Goal: Task Accomplishment & Management: Use online tool/utility

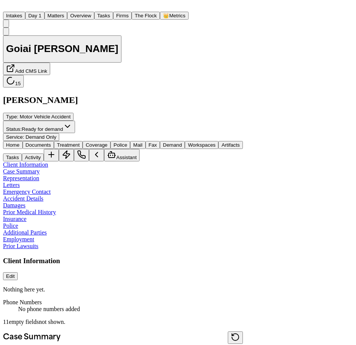
click at [60, 12] on button "Matters" at bounding box center [55, 16] width 23 height 8
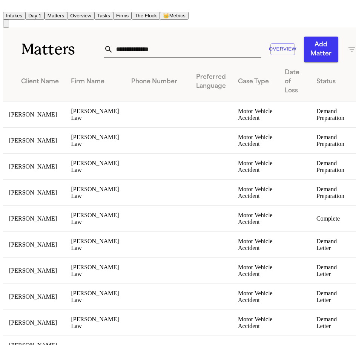
click at [97, 12] on button "Tasks" at bounding box center [103, 16] width 19 height 8
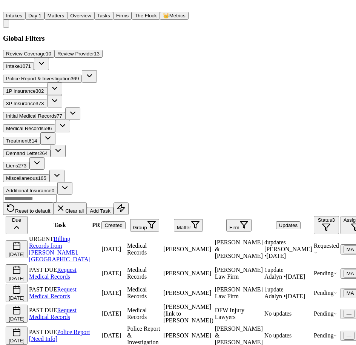
click at [159, 219] on button "Group" at bounding box center [144, 225] width 29 height 12
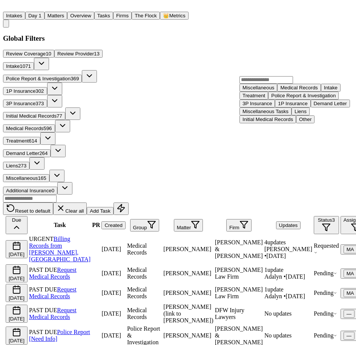
click at [207, 195] on div "Reset to default Clear all Add Task Due Task PR Created Group Matter Firm Updat…" at bounding box center [187, 336] width 368 height 282
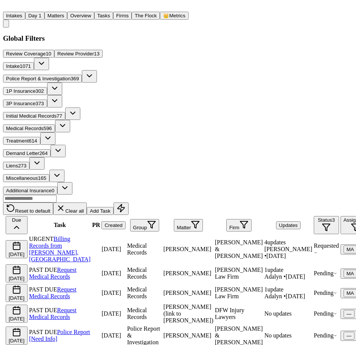
scroll to position [0, 126]
click at [226, 219] on button "Firm" at bounding box center [238, 225] width 25 height 12
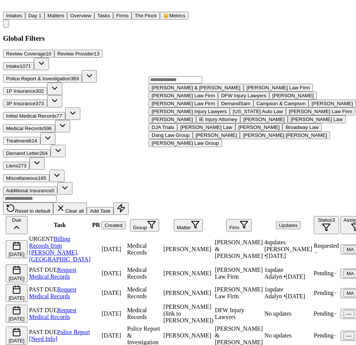
scroll to position [0, 192]
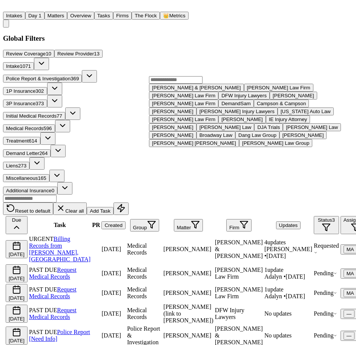
click at [296, 195] on div "Reset to default Clear all Add Task Due Task PR Created Group Matter Firm Updat…" at bounding box center [187, 336] width 368 height 282
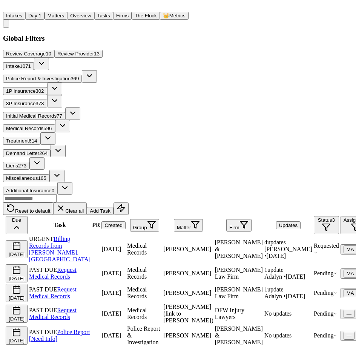
click at [87, 202] on button "Clear all" at bounding box center [70, 208] width 34 height 12
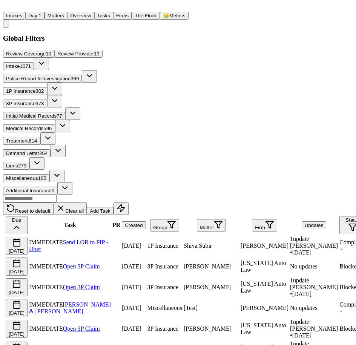
click at [252, 219] on button "Firm" at bounding box center [264, 225] width 25 height 12
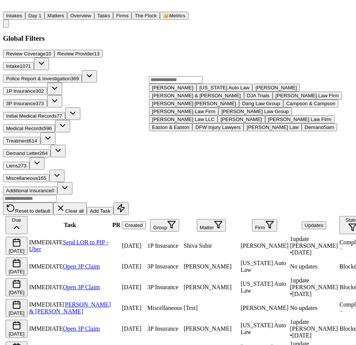
scroll to position [0, 0]
click at [184, 83] on input "text" at bounding box center [176, 80] width 54 height 8
type input "*"
